Goal: Task Accomplishment & Management: Use online tool/utility

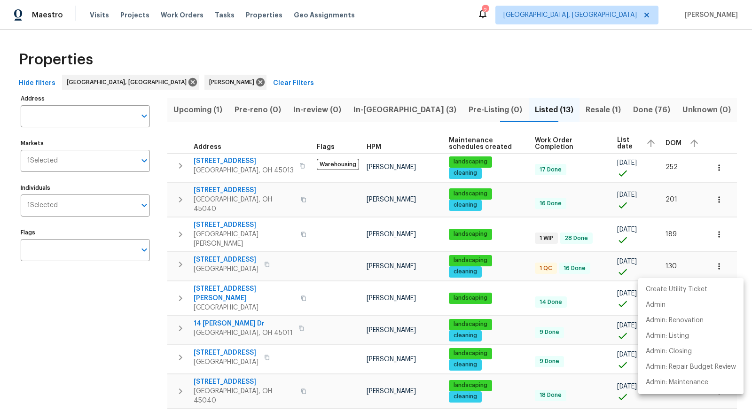
scroll to position [125, 0]
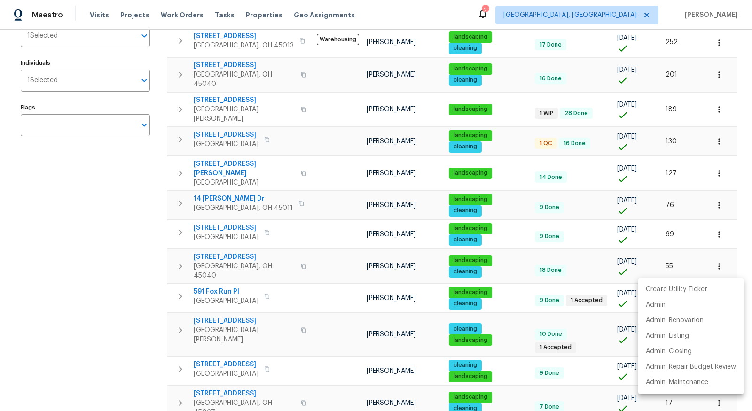
click at [535, 14] on div at bounding box center [376, 205] width 752 height 411
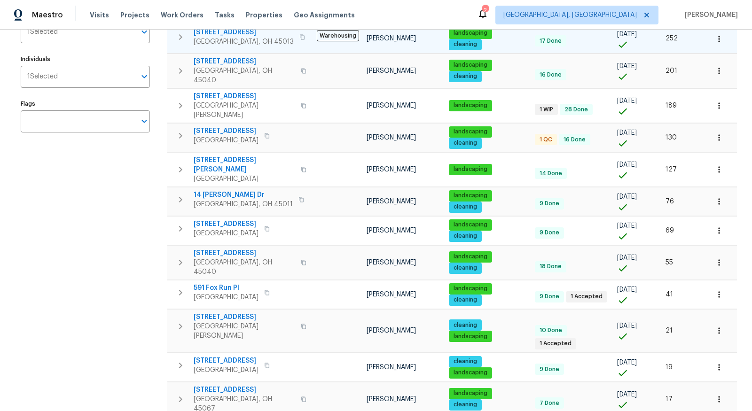
scroll to position [132, 0]
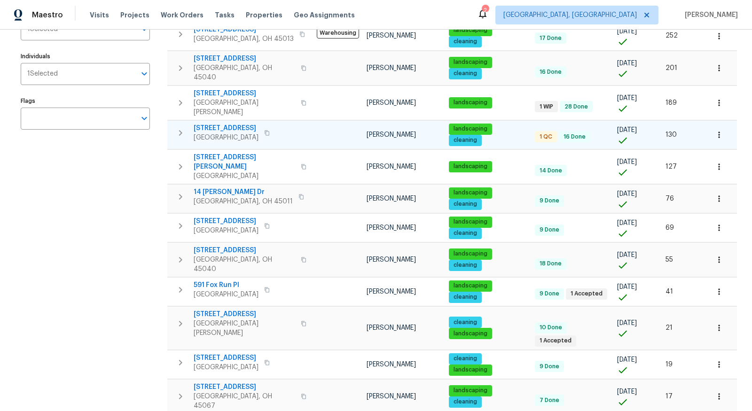
click at [238, 124] on span "3833 Spring Mill Way" at bounding box center [226, 128] width 65 height 9
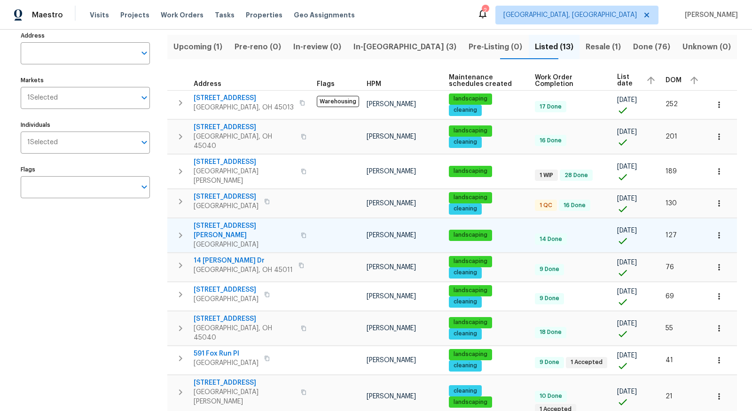
scroll to position [0, 0]
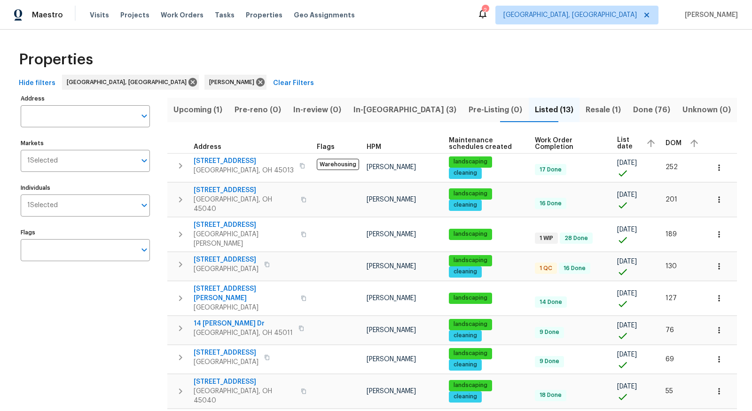
click at [488, 8] on div "2" at bounding box center [485, 10] width 7 height 9
click at [488, 15] on div "2" at bounding box center [485, 10] width 7 height 9
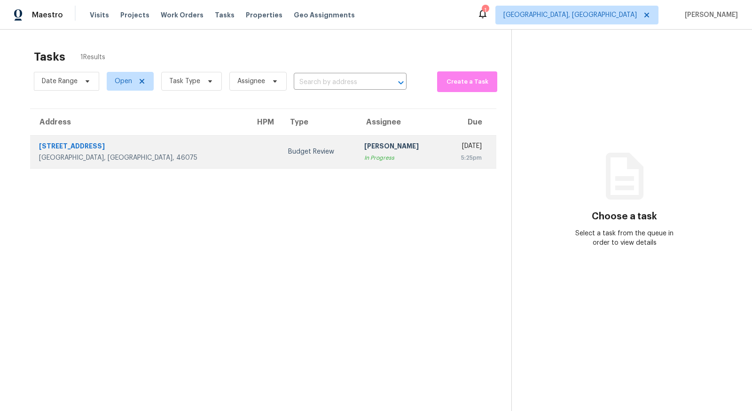
click at [82, 150] on div "6343 Central Blvd Unit NO" at bounding box center [139, 147] width 201 height 12
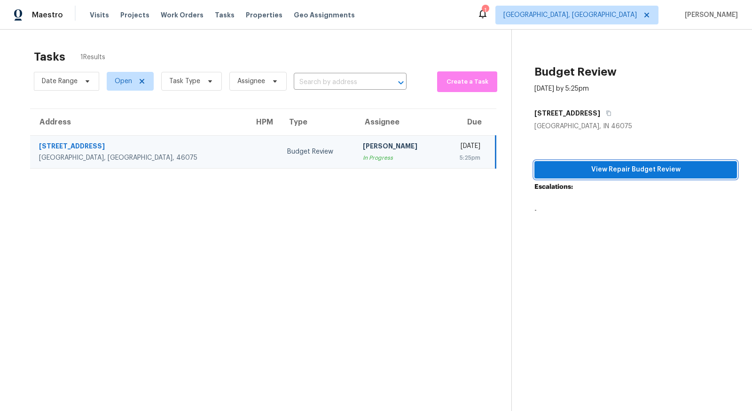
click at [618, 165] on span "View Repair Budget Review" at bounding box center [636, 170] width 188 height 12
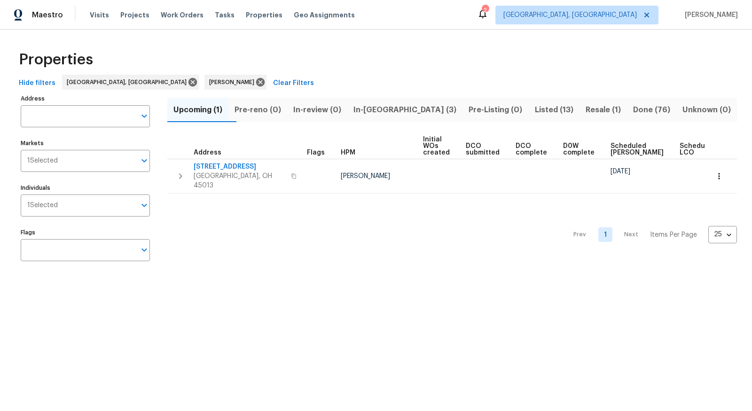
click at [215, 10] on div "Tasks" at bounding box center [225, 15] width 20 height 10
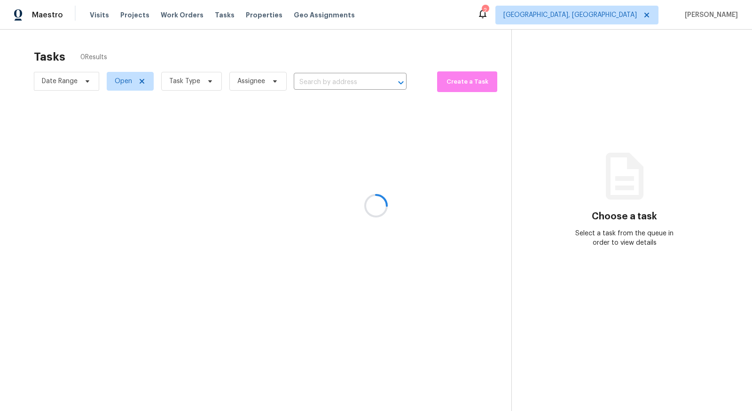
click at [206, 75] on div at bounding box center [376, 205] width 752 height 411
click at [211, 82] on div at bounding box center [376, 205] width 752 height 411
click at [206, 78] on icon at bounding box center [210, 82] width 8 height 8
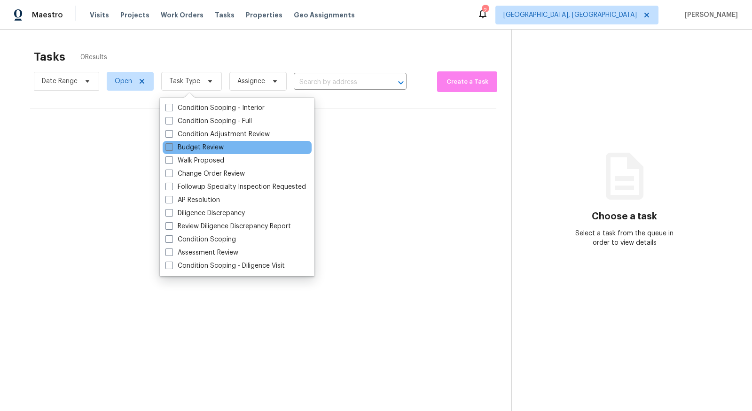
click at [198, 148] on label "Budget Review" at bounding box center [194, 147] width 58 height 9
click at [172, 148] on input "Budget Review" at bounding box center [168, 146] width 6 height 6
checkbox input "true"
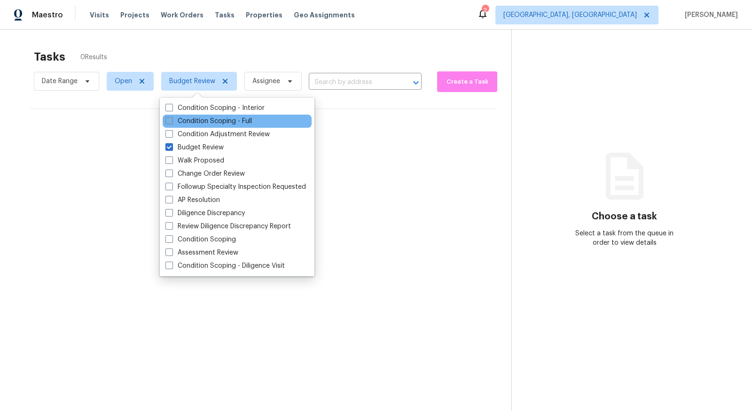
click at [213, 120] on label "Condition Scoping - Full" at bounding box center [208, 121] width 86 height 9
click at [172, 120] on input "Condition Scoping - Full" at bounding box center [168, 120] width 6 height 6
checkbox input "true"
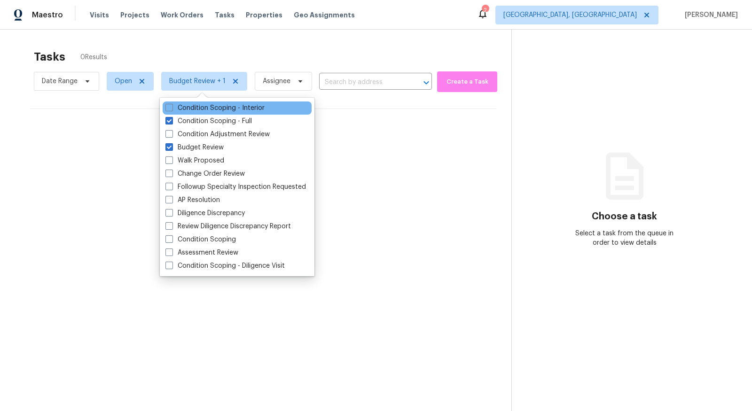
click at [219, 114] on div "Condition Scoping - Interior" at bounding box center [237, 108] width 149 height 13
click at [225, 104] on label "Condition Scoping - Interior" at bounding box center [214, 107] width 99 height 9
click at [172, 104] on input "Condition Scoping - Interior" at bounding box center [168, 106] width 6 height 6
checkbox input "true"
click at [272, 46] on div "Tasks 0 Results" at bounding box center [273, 57] width 478 height 24
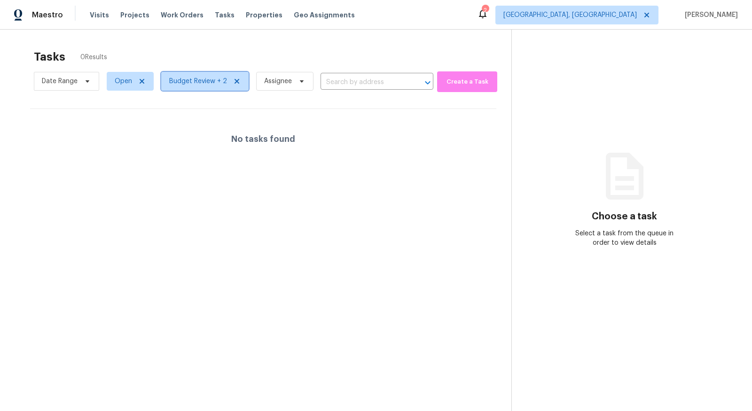
click at [234, 79] on icon at bounding box center [237, 82] width 8 height 8
click at [211, 79] on span "Task Type" at bounding box center [191, 81] width 61 height 19
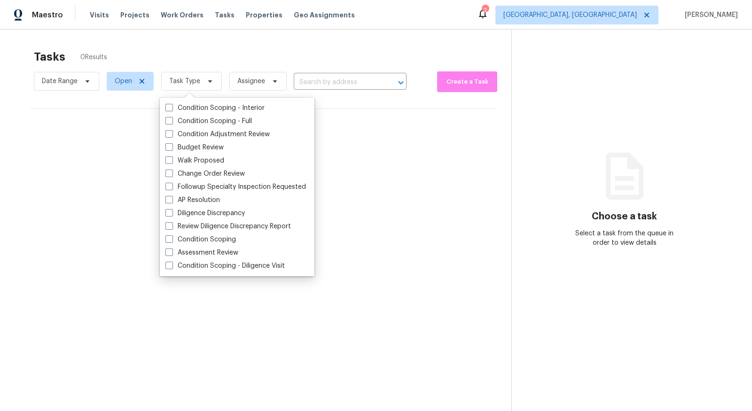
click at [115, 158] on div "No tasks found" at bounding box center [263, 139] width 466 height 60
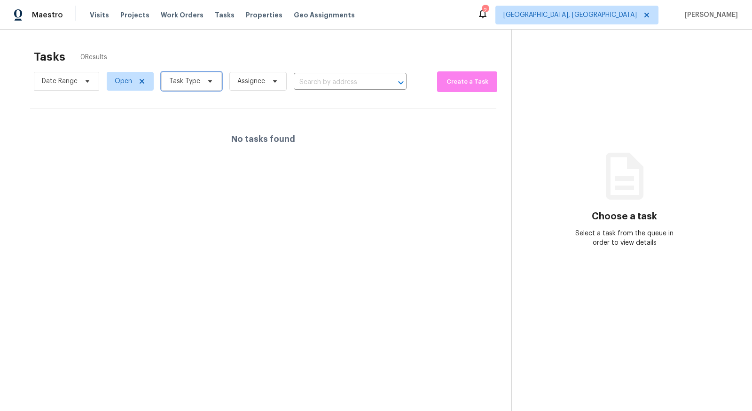
click at [184, 82] on span "Task Type" at bounding box center [184, 81] width 31 height 9
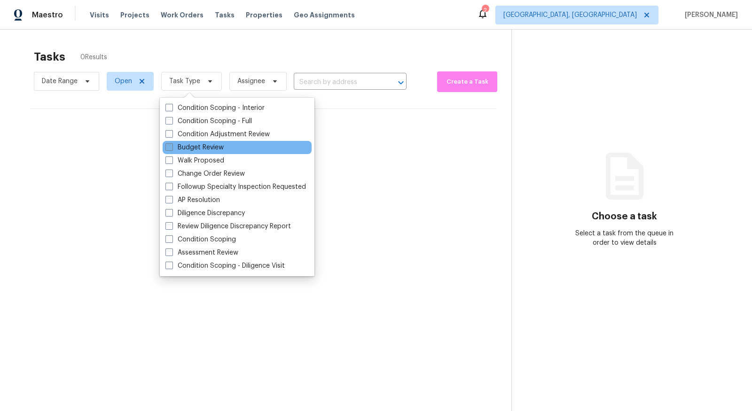
click at [201, 148] on label "Budget Review" at bounding box center [194, 147] width 58 height 9
click at [172, 148] on input "Budget Review" at bounding box center [168, 146] width 6 height 6
checkbox input "true"
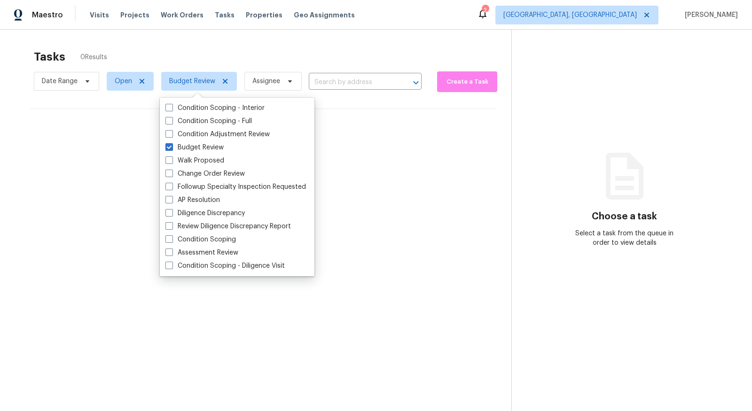
click at [80, 189] on section "Tasks 0 Results Date Range Open Budget Review Assignee ​ Create a Task No tasks…" at bounding box center [263, 243] width 496 height 396
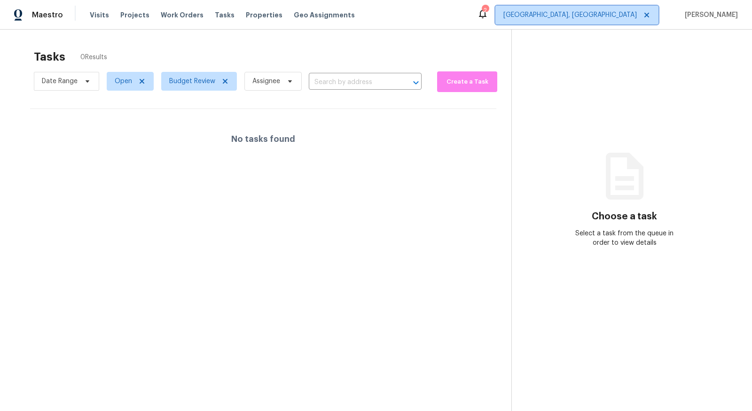
click at [622, 13] on span "[GEOGRAPHIC_DATA], [GEOGRAPHIC_DATA]" at bounding box center [569, 14] width 133 height 9
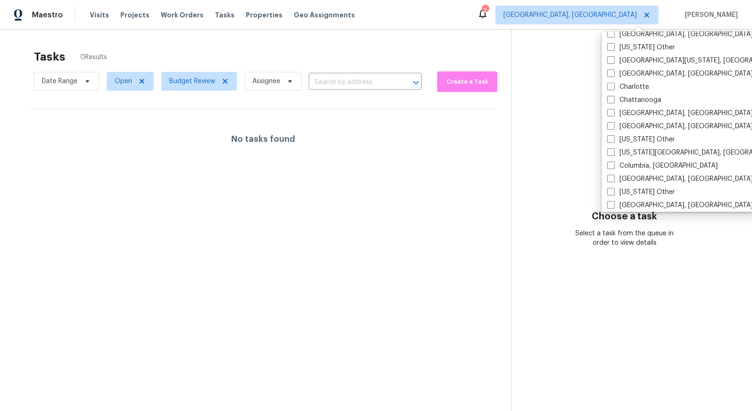
scroll to position [166, 0]
click at [86, 82] on icon at bounding box center [88, 82] width 8 height 8
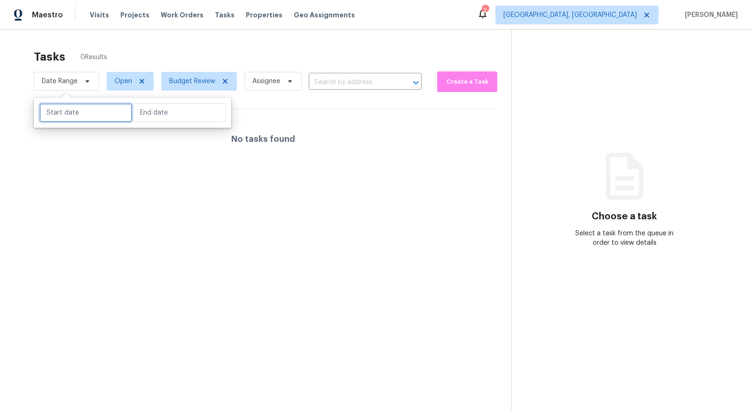
click at [76, 109] on input "text" at bounding box center [85, 112] width 93 height 19
select select "9"
select select "2025"
select select "10"
select select "2025"
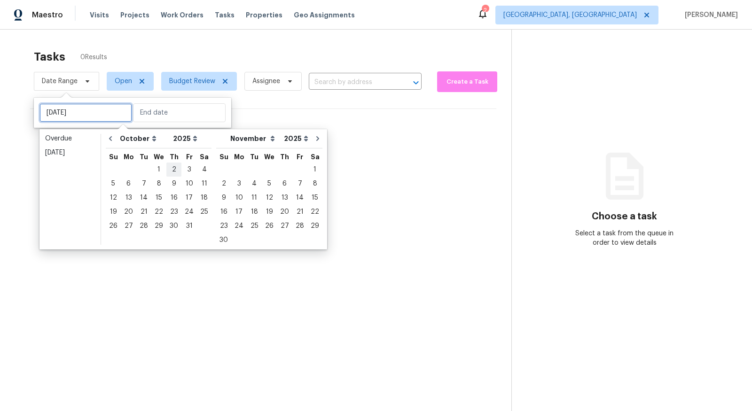
type input "Thu, Oct 02"
click at [158, 166] on div "1" at bounding box center [158, 169] width 15 height 13
type input "Wed, Oct 01"
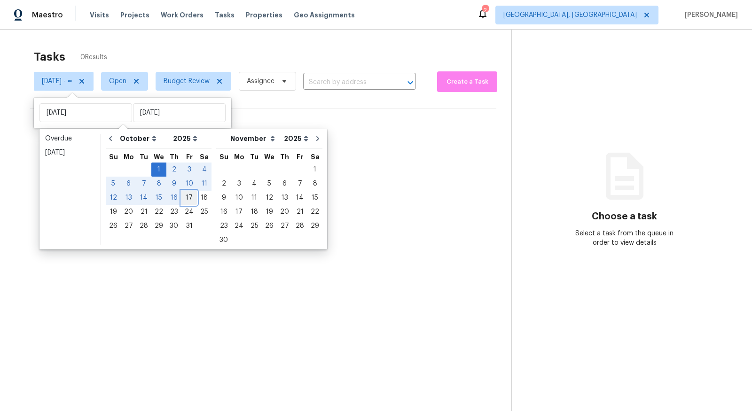
click at [191, 200] on div "17" at bounding box center [189, 197] width 16 height 13
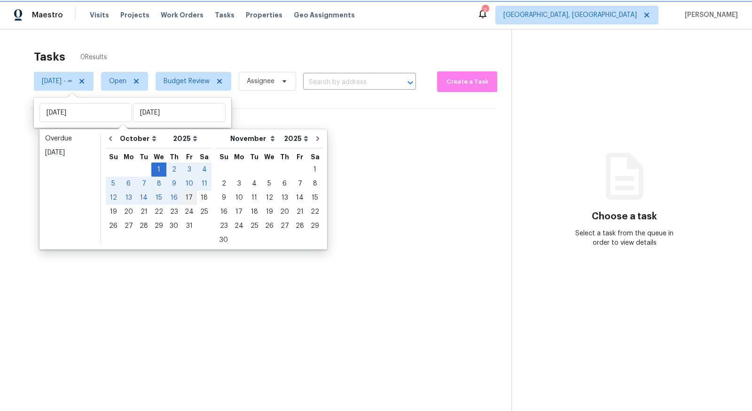
type input "Fri, Oct 17"
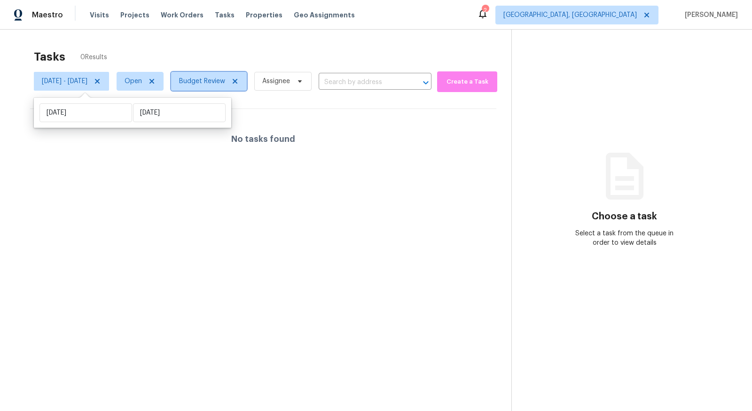
click at [225, 84] on span "Budget Review" at bounding box center [202, 81] width 46 height 9
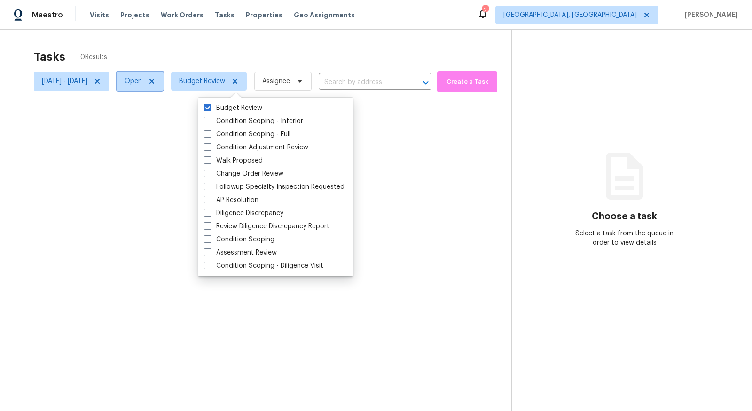
click at [156, 78] on icon at bounding box center [152, 82] width 8 height 8
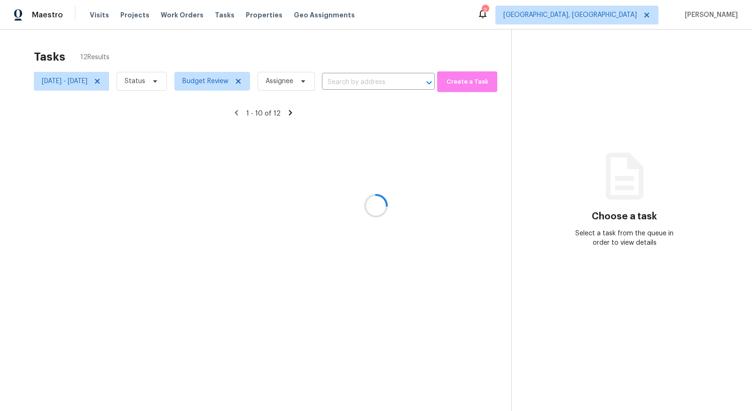
click at [180, 78] on div at bounding box center [376, 205] width 752 height 411
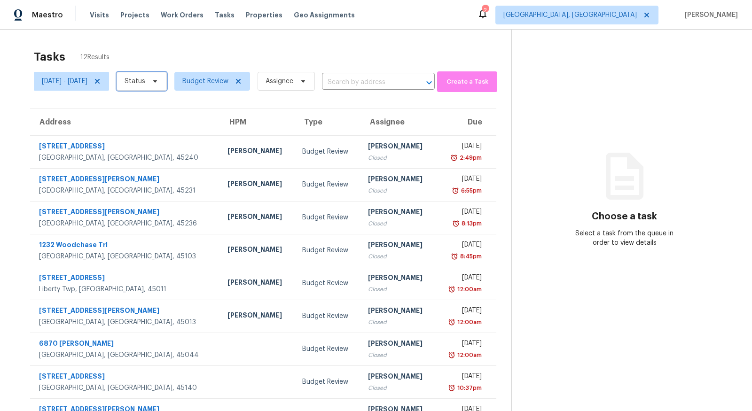
click at [159, 78] on icon at bounding box center [155, 82] width 8 height 8
click at [173, 106] on label "Closed" at bounding box center [167, 107] width 34 height 9
click at [156, 106] on input "Closed" at bounding box center [153, 106] width 6 height 6
checkbox input "true"
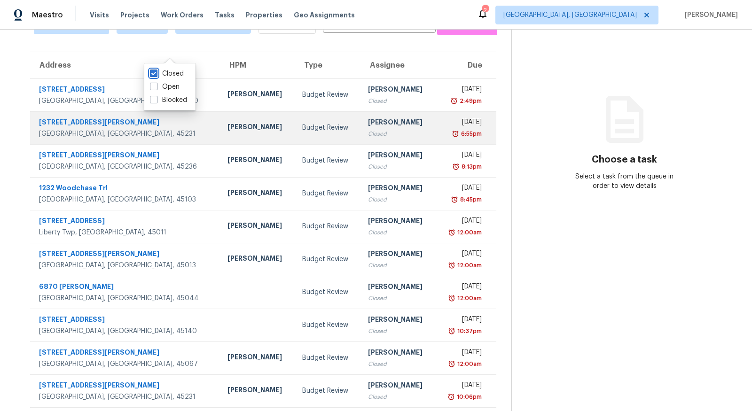
scroll to position [77, 0]
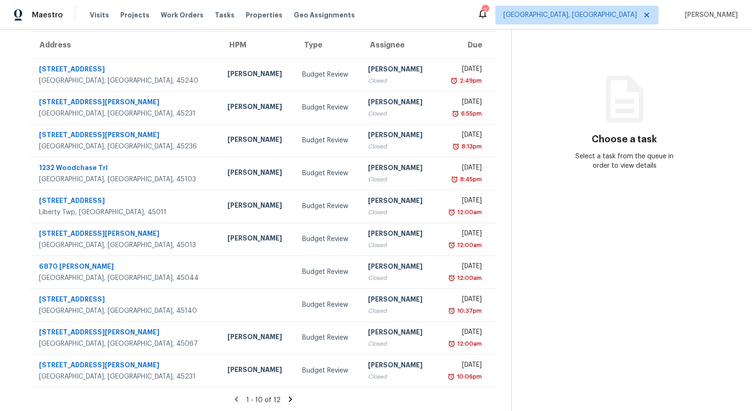
click at [290, 397] on icon at bounding box center [290, 399] width 8 height 8
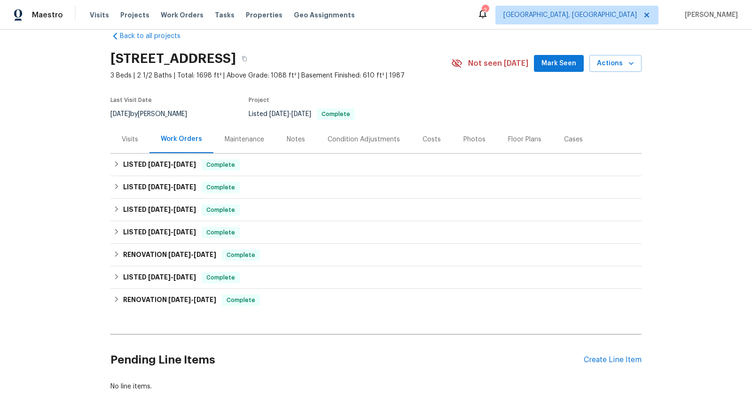
scroll to position [60, 0]
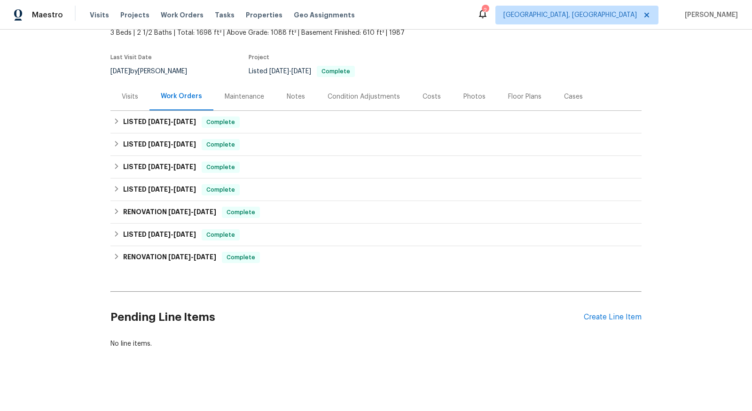
click at [179, 96] on div "Work Orders" at bounding box center [181, 96] width 41 height 9
